Goal: Information Seeking & Learning: Learn about a topic

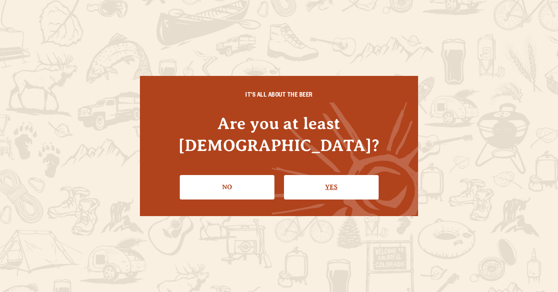
click at [306, 175] on link "Yes" at bounding box center [331, 187] width 95 height 24
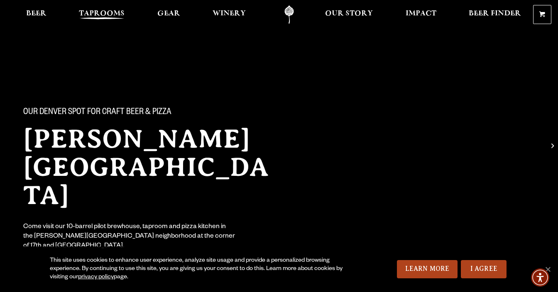
click at [107, 17] on span "Taprooms" at bounding box center [102, 13] width 46 height 7
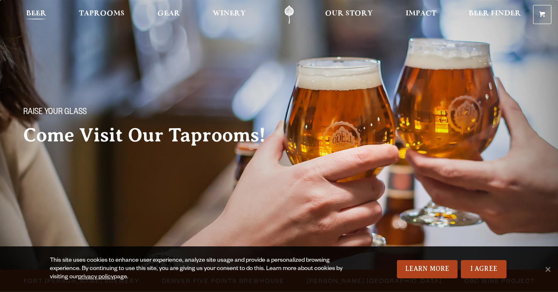
click at [39, 17] on span "Beer" at bounding box center [36, 13] width 20 height 7
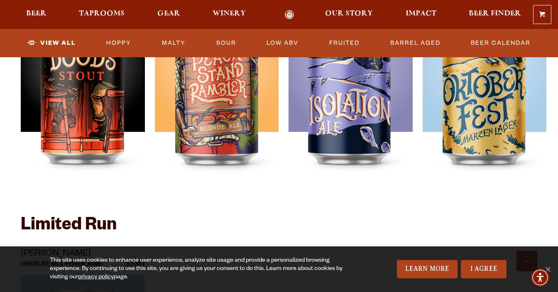
scroll to position [1252, 0]
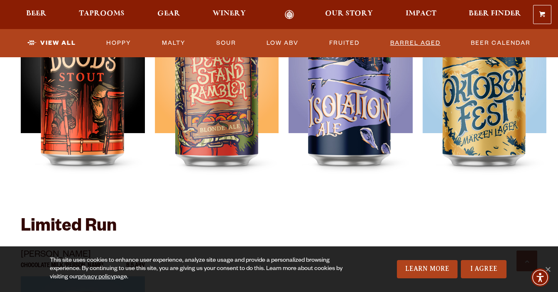
click at [410, 47] on link "Barrel Aged" at bounding box center [415, 43] width 57 height 19
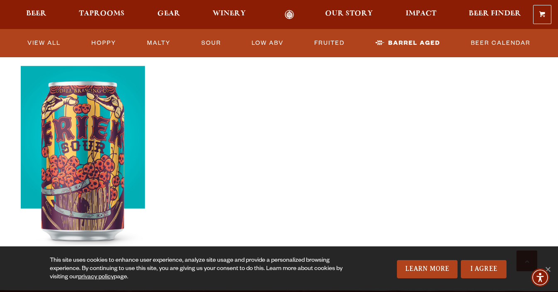
scroll to position [269, 0]
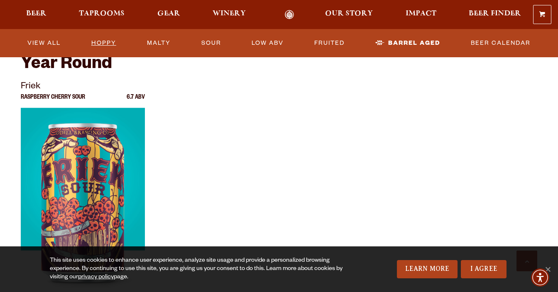
click at [93, 44] on link "Hoppy" at bounding box center [104, 43] width 32 height 19
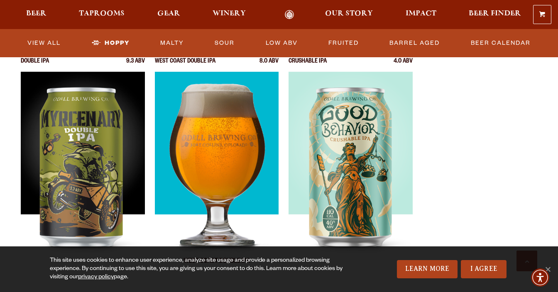
scroll to position [524, 0]
